Goal: Book appointment/travel/reservation

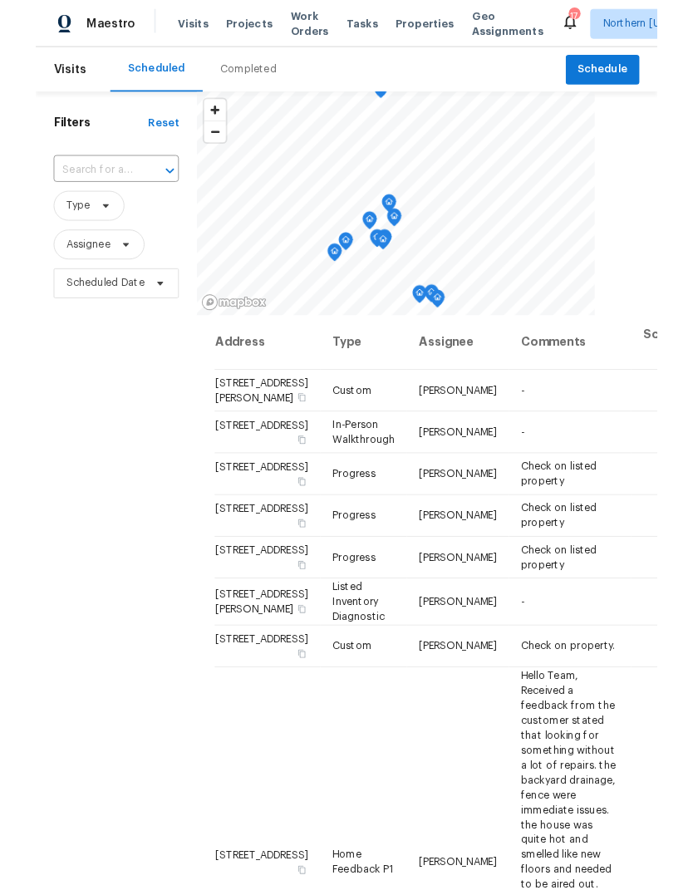
scroll to position [64, 0]
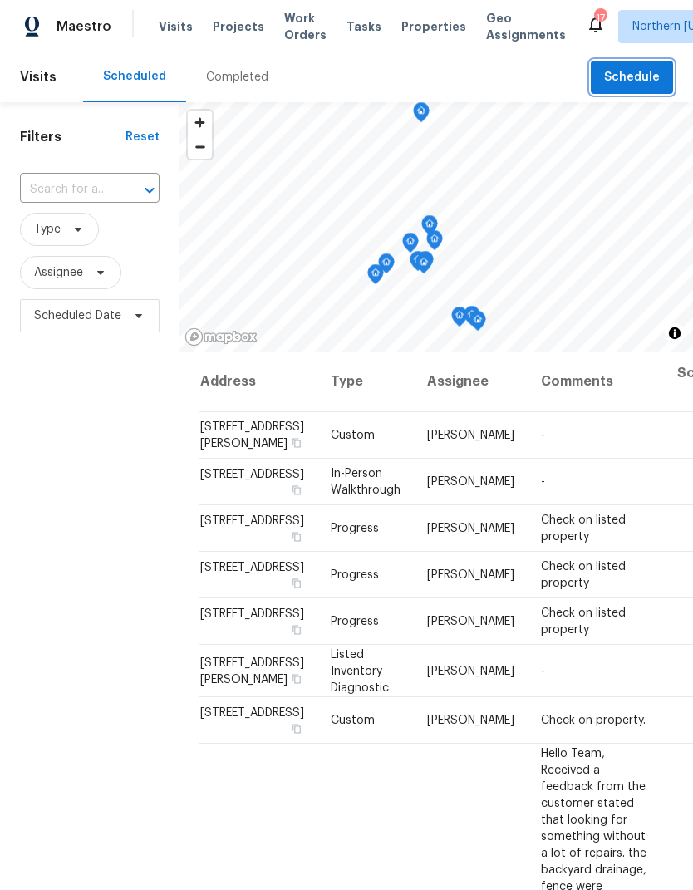
click at [648, 86] on span "Schedule" at bounding box center [632, 77] width 56 height 21
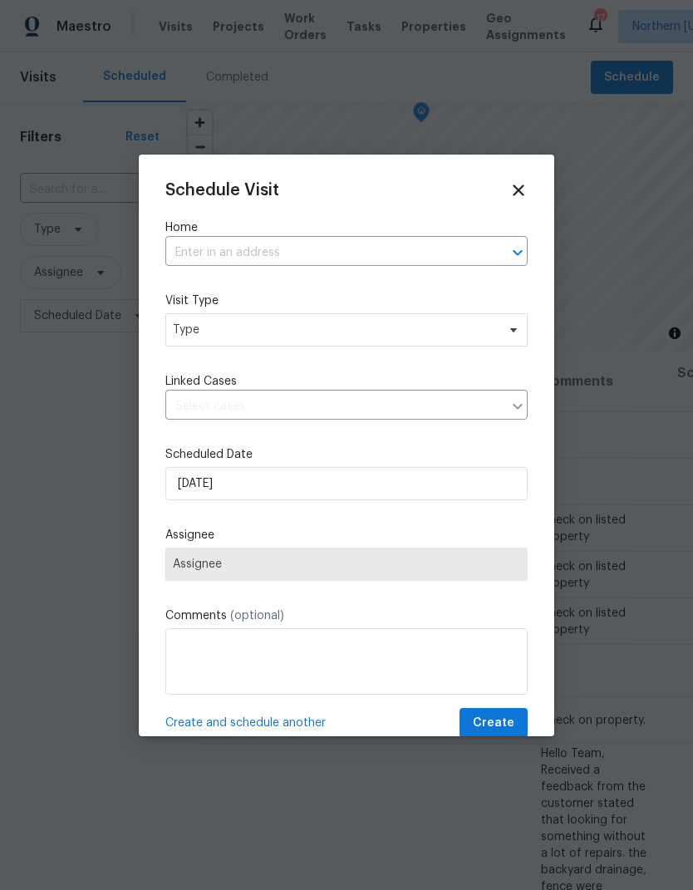
click at [197, 245] on input "text" at bounding box center [323, 253] width 316 height 26
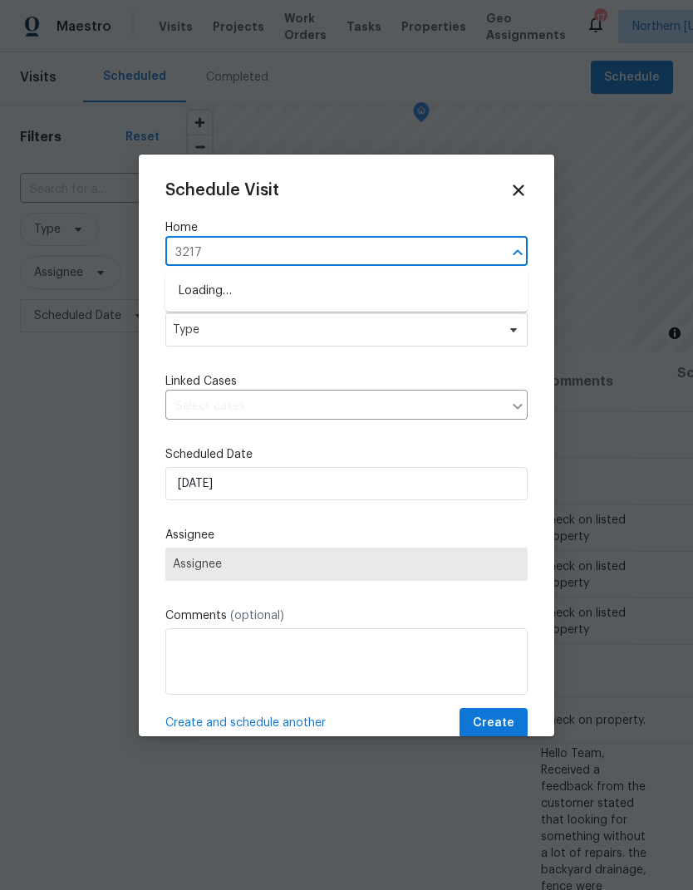
type input "3217"
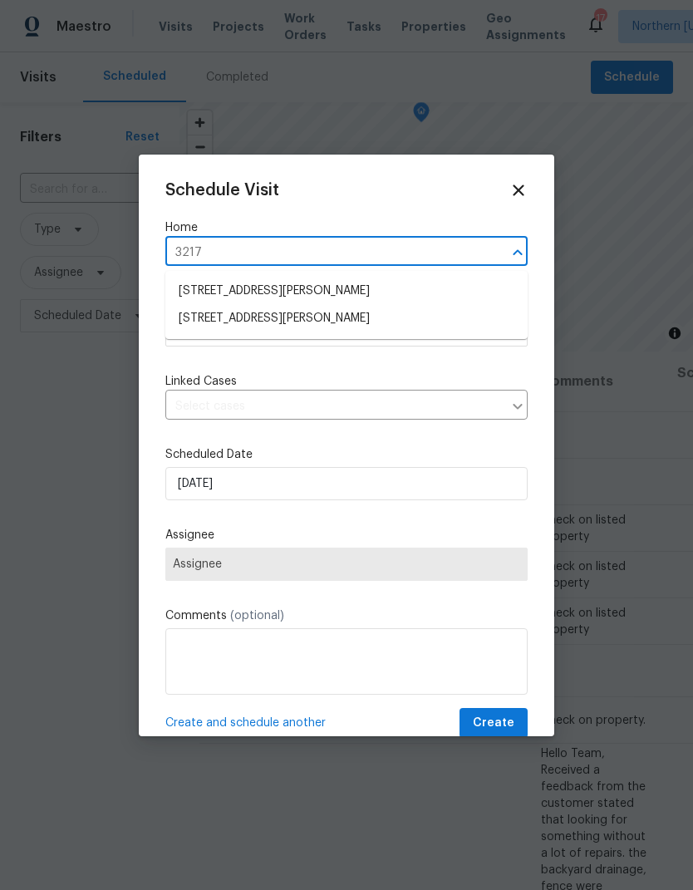
click at [444, 314] on li "3217 Birney Ct, Evans, CO 80620" at bounding box center [346, 318] width 362 height 27
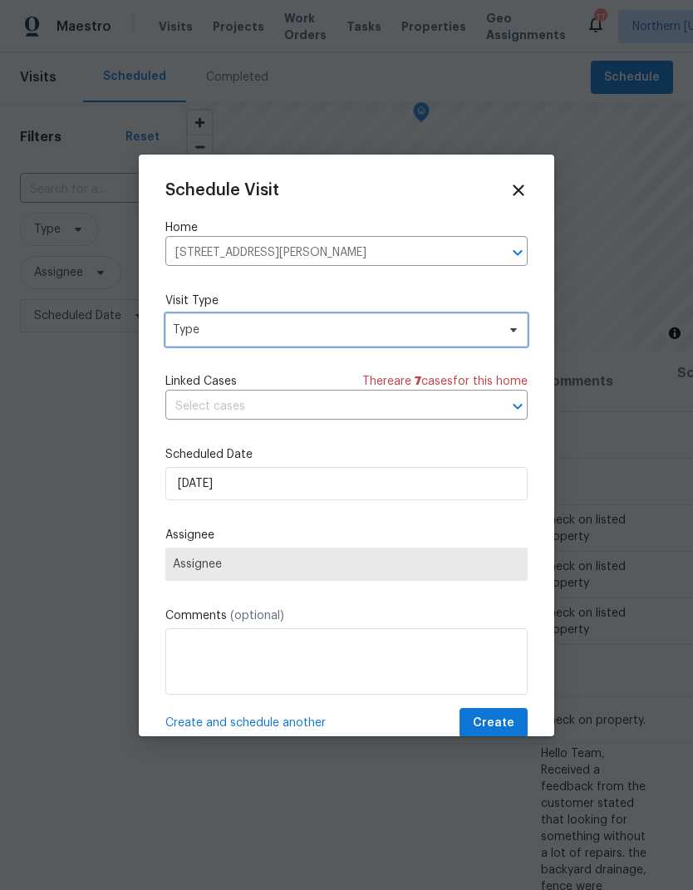
click at [465, 315] on span "Type" at bounding box center [346, 329] width 362 height 33
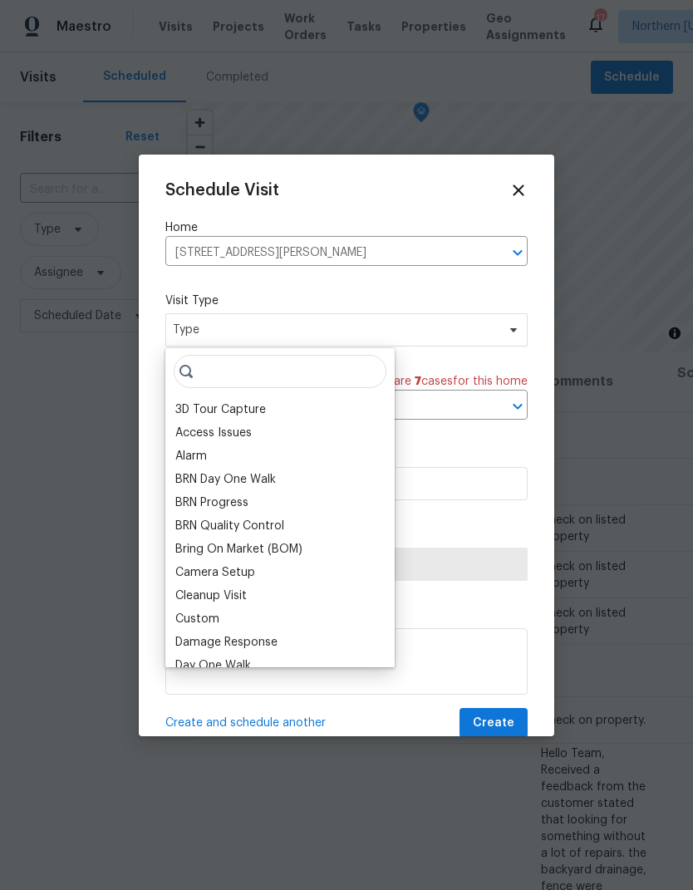
scroll to position [-1, 0]
click at [205, 381] on input "search" at bounding box center [280, 371] width 213 height 33
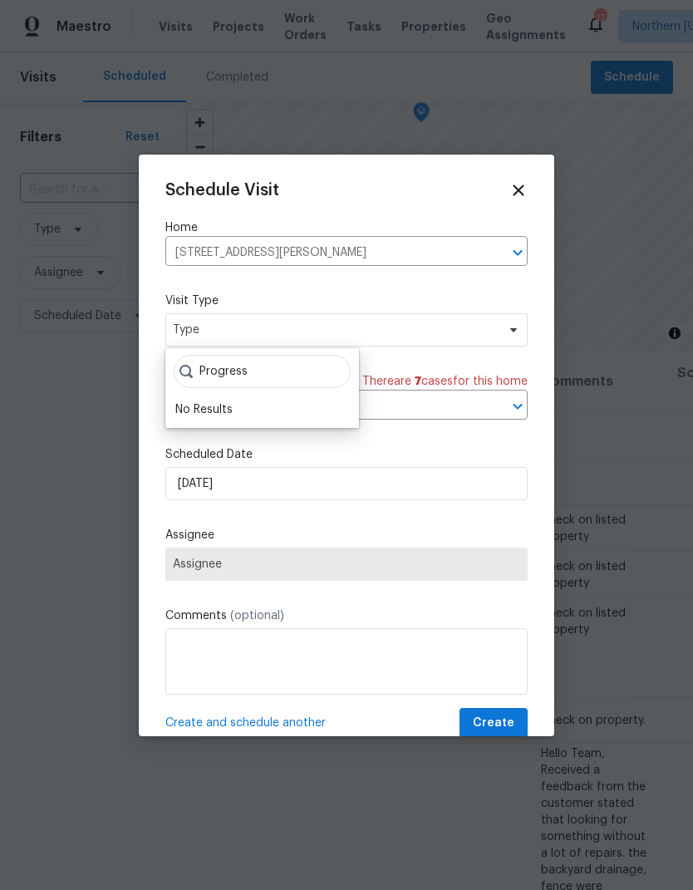
click at [244, 365] on input "Progress" at bounding box center [262, 371] width 177 height 33
type input "Progress"
click at [472, 448] on div "Schedule Visit Home 3217 Birney Ct, Evans, CO 80620 ​ Visit Type Type Linked Ca…" at bounding box center [346, 460] width 362 height 558
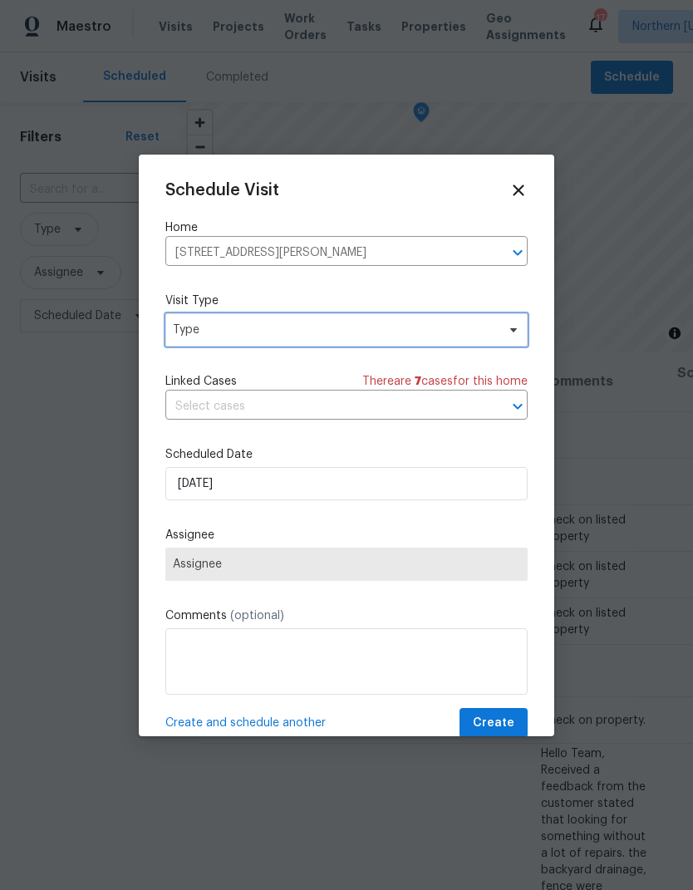
click at [497, 330] on span "Type" at bounding box center [346, 329] width 362 height 33
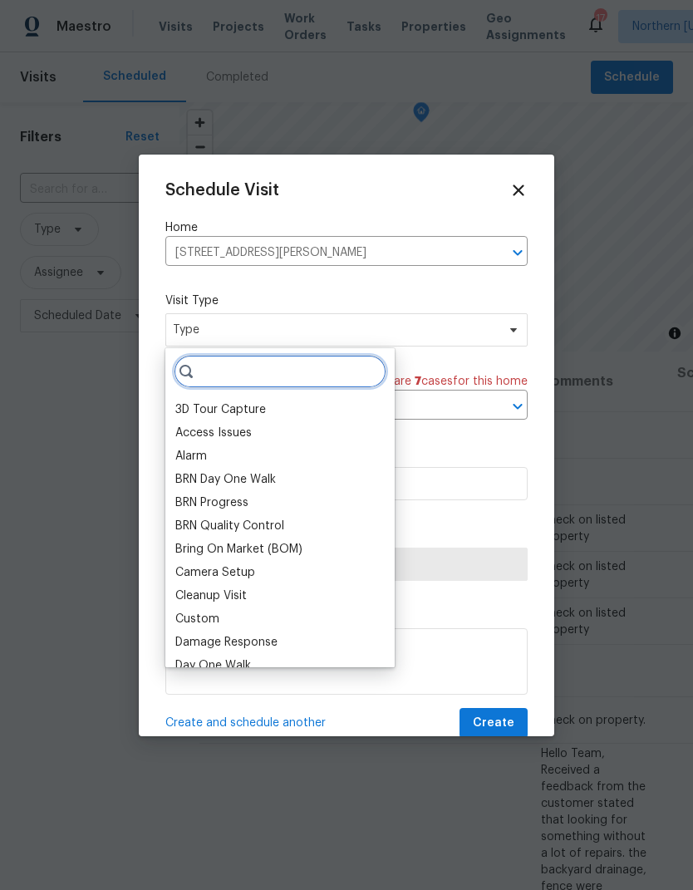
click at [208, 356] on input "search" at bounding box center [280, 371] width 213 height 33
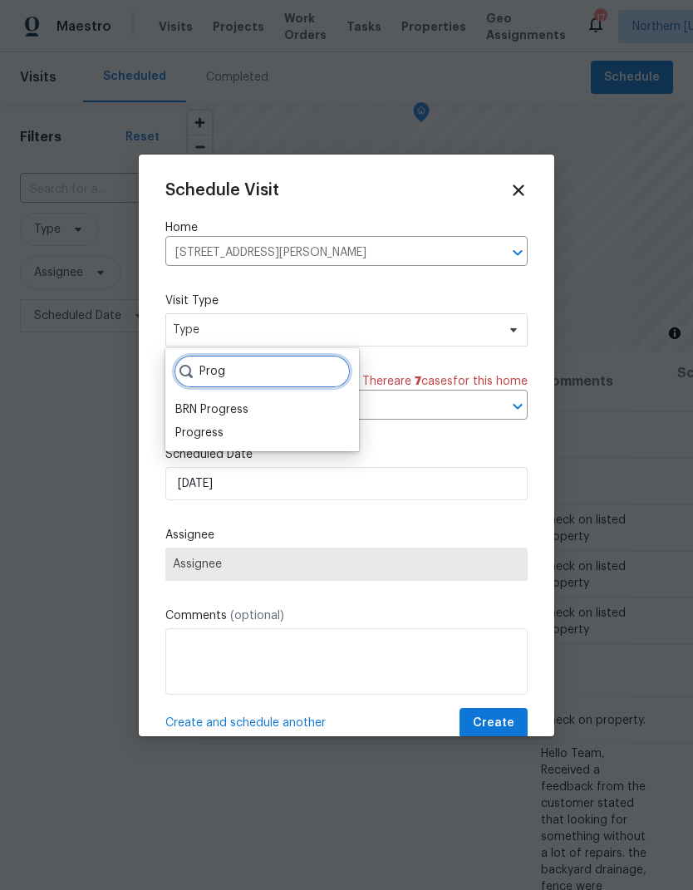
type input "Prog"
click at [186, 440] on div "Progress" at bounding box center [199, 433] width 48 height 17
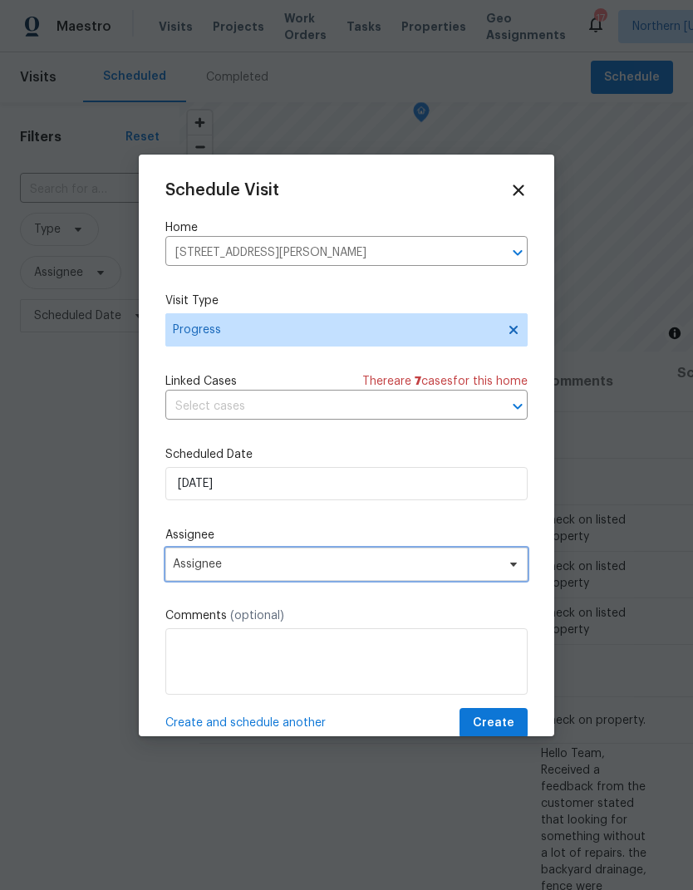
click at [187, 564] on span "Assignee" at bounding box center [336, 564] width 326 height 13
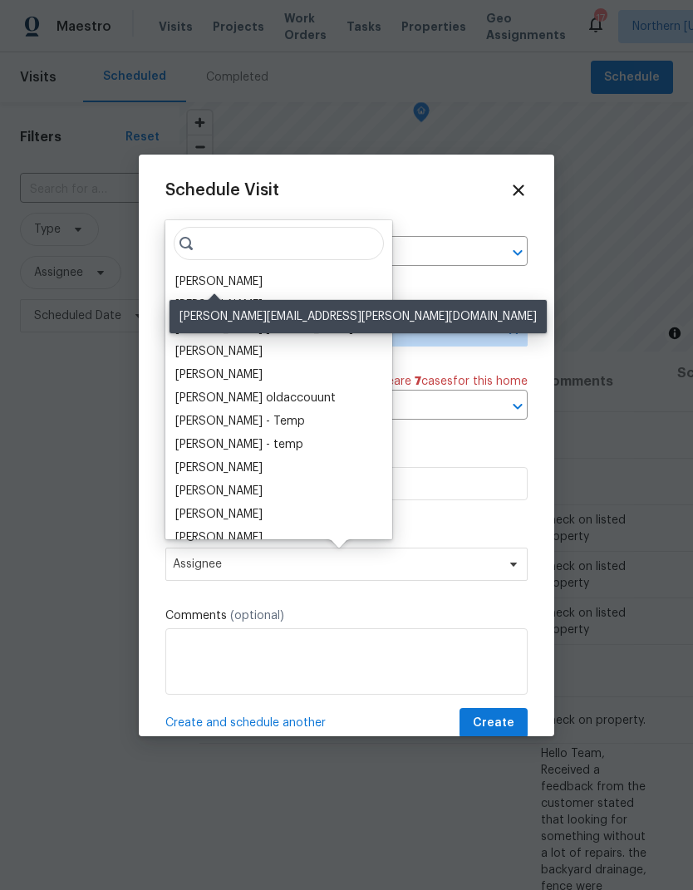
click at [183, 286] on div "[PERSON_NAME]" at bounding box center [218, 281] width 87 height 17
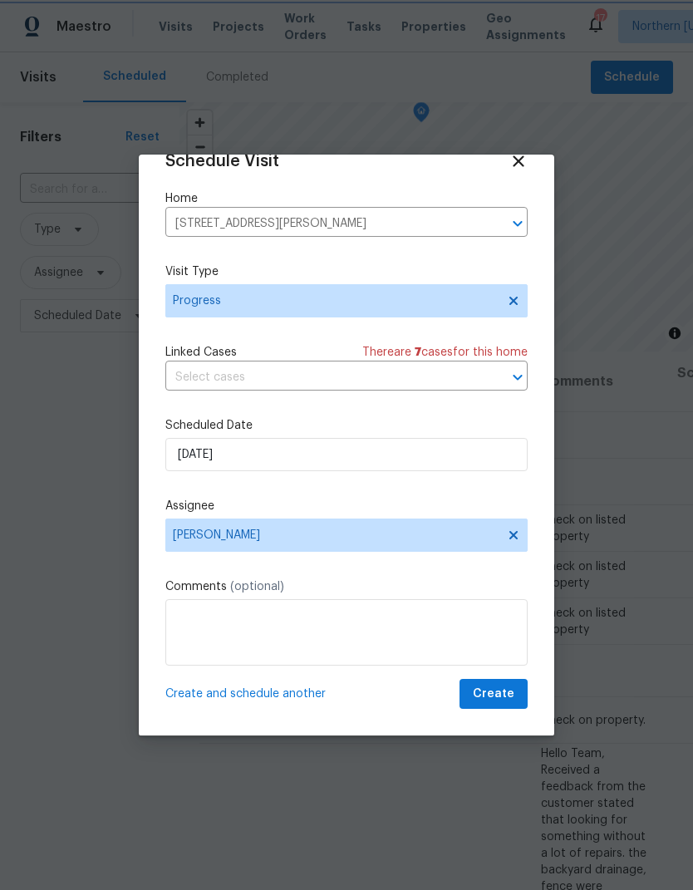
scroll to position [32, 0]
click at [500, 700] on span "Create" at bounding box center [494, 694] width 42 height 21
